Goal: Task Accomplishment & Management: Manage account settings

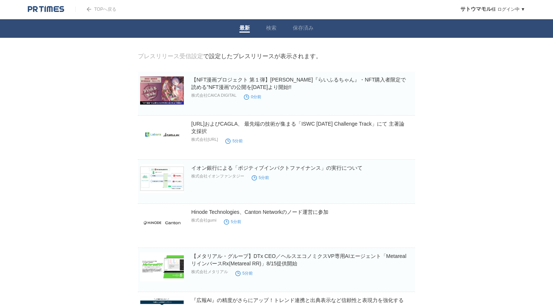
click at [166, 58] on link "プレスリリース受信設定" at bounding box center [170, 56] width 65 height 6
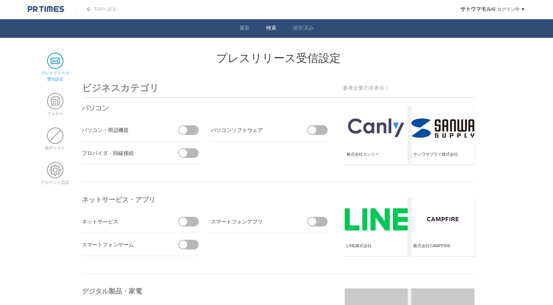
click at [269, 30] on link "検索" at bounding box center [271, 29] width 10 height 8
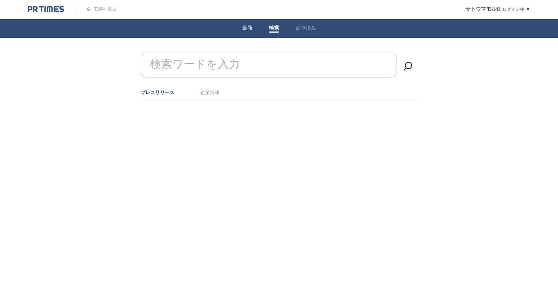
click at [252, 32] on span at bounding box center [247, 31] width 10 height 1
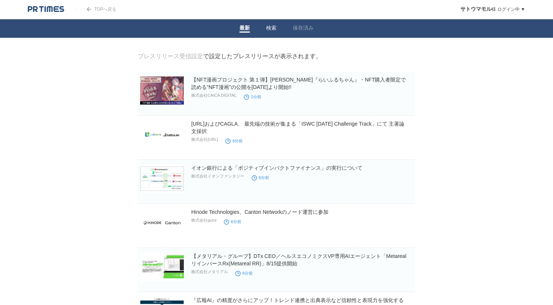
click at [263, 29] on li "検索" at bounding box center [271, 28] width 27 height 19
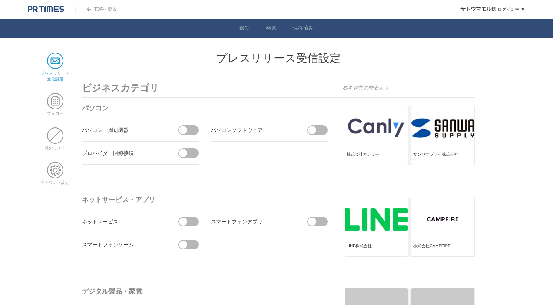
click at [50, 65] on span at bounding box center [55, 61] width 16 height 16
click at [57, 97] on span at bounding box center [55, 101] width 16 height 16
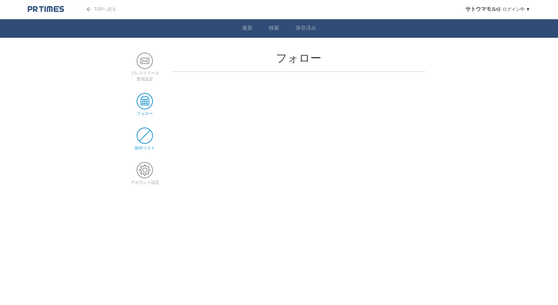
click at [147, 132] on span at bounding box center [145, 135] width 16 height 16
click at [417, 65] on div "すべての除外を解除する" at bounding box center [299, 63] width 254 height 13
click at [303, 56] on h2 "除外リスト" at bounding box center [299, 58] width 254 height 11
click at [145, 169] on span at bounding box center [145, 170] width 16 height 16
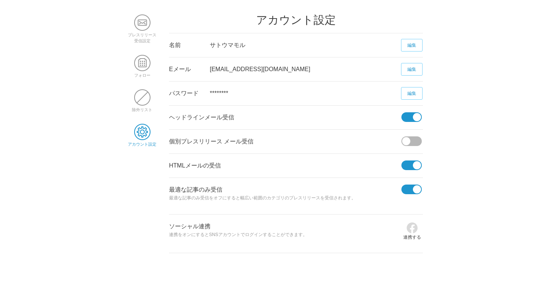
scroll to position [42, 0]
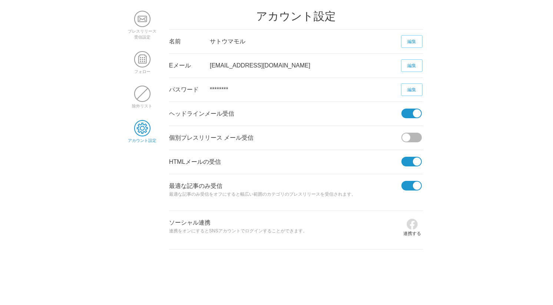
click at [408, 137] on span at bounding box center [406, 137] width 8 height 8
click at [0, 0] on input "checkbox" at bounding box center [0, 0] width 0 height 0
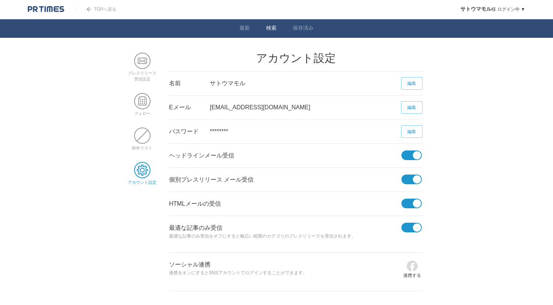
click at [266, 26] on li "検索" at bounding box center [271, 28] width 27 height 19
click at [267, 27] on link "検索" at bounding box center [271, 29] width 10 height 8
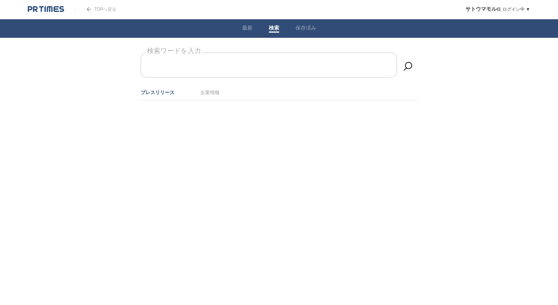
click at [211, 53] on form "検索ワードを入力" at bounding box center [279, 53] width 277 height 0
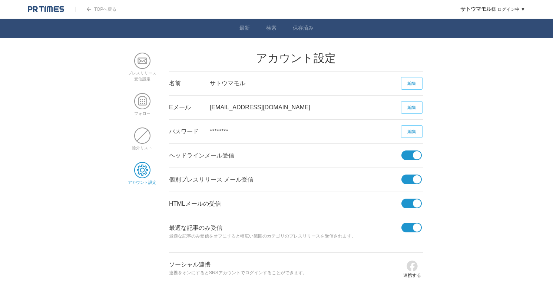
click at [409, 153] on span at bounding box center [409, 155] width 16 height 10
click at [0, 0] on input "checkbox" at bounding box center [0, 0] width 0 height 0
click at [415, 178] on span at bounding box center [417, 179] width 8 height 8
click at [0, 0] on input "checkbox" at bounding box center [0, 0] width 0 height 0
click at [271, 28] on link "検索" at bounding box center [271, 29] width 10 height 8
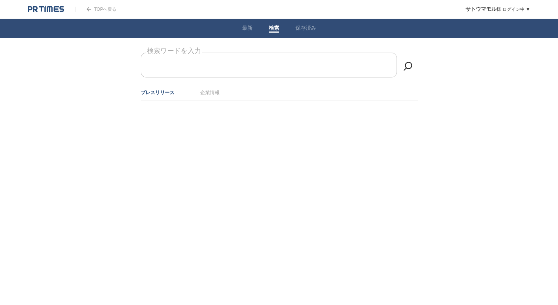
click at [278, 64] on input "検索ワードを入力" at bounding box center [269, 65] width 256 height 25
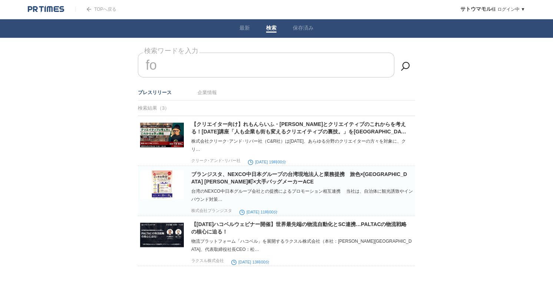
type input "f"
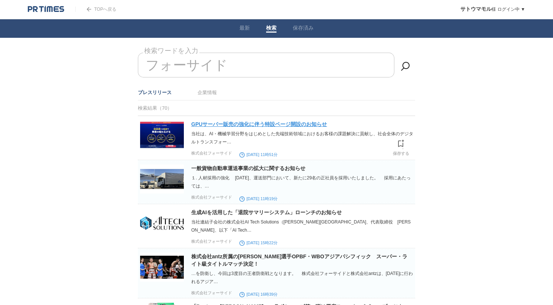
type input "フォーサイド"
click at [274, 126] on link "GPUサーバー販売の強化に伴う特設ページ開設のお知らせ" at bounding box center [259, 124] width 136 height 6
